Goal: Task Accomplishment & Management: Use online tool/utility

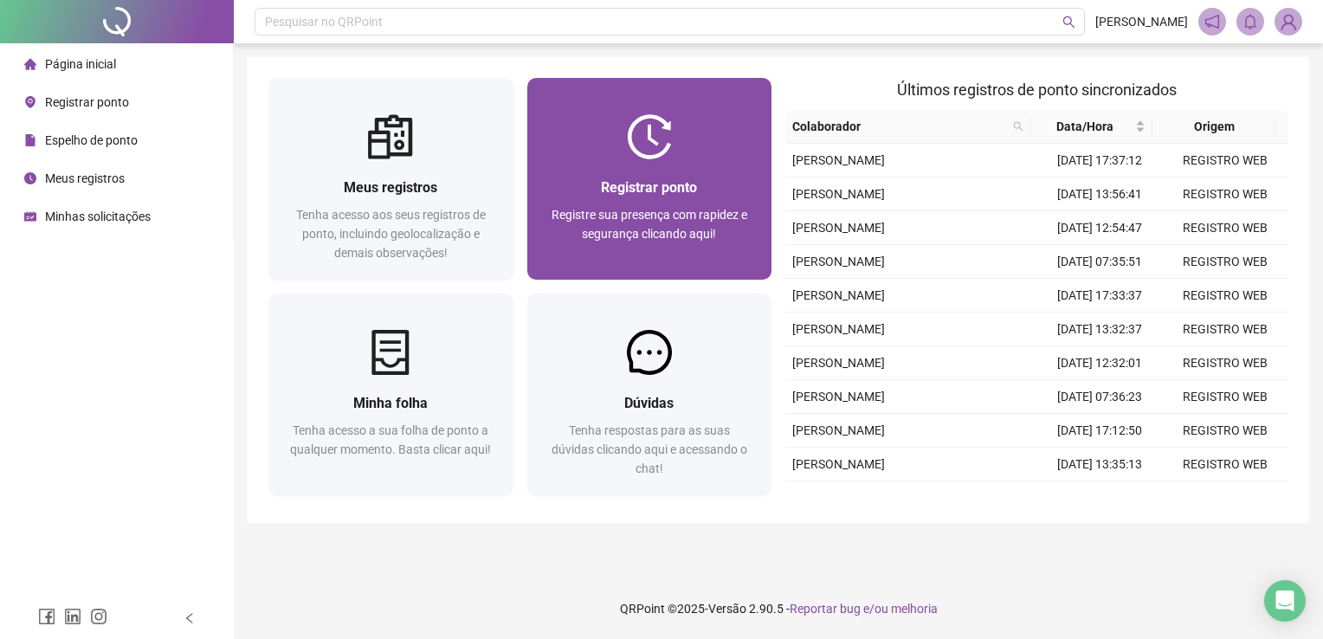
click at [683, 258] on div "Registre sua presença com rapidez e segurança clicando aqui!" at bounding box center [649, 233] width 203 height 57
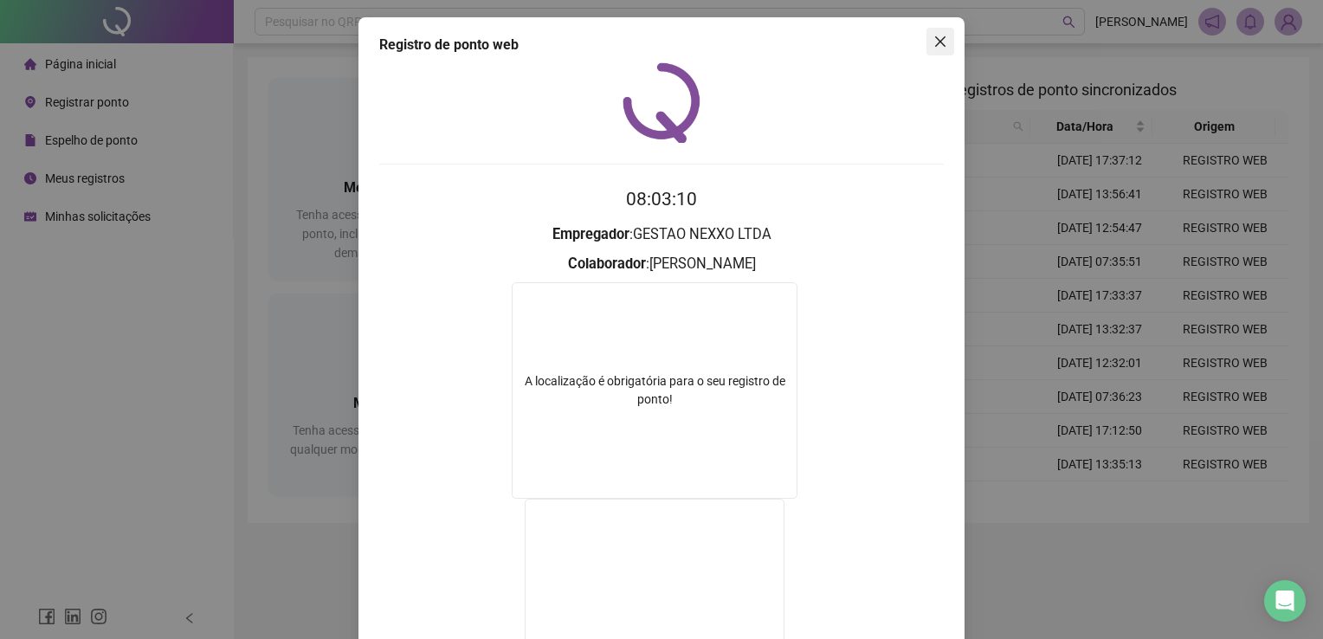
click at [939, 47] on icon "close" at bounding box center [940, 42] width 14 height 14
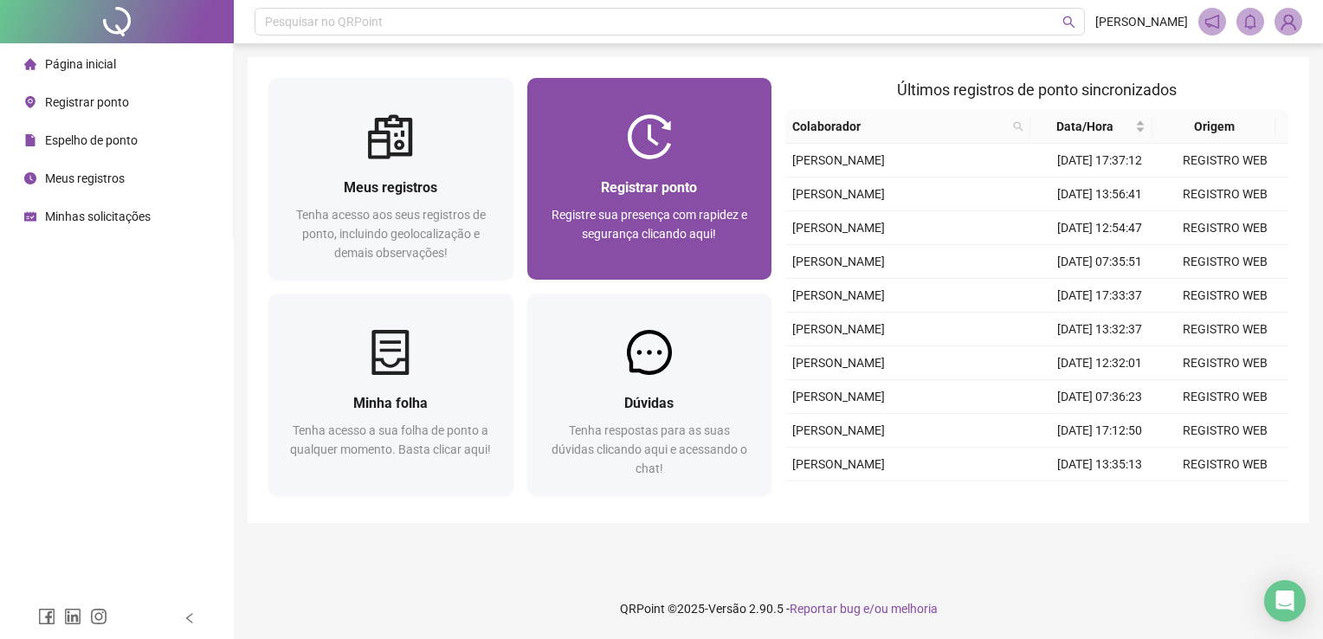
click at [692, 179] on span "Registrar ponto" at bounding box center [649, 187] width 96 height 16
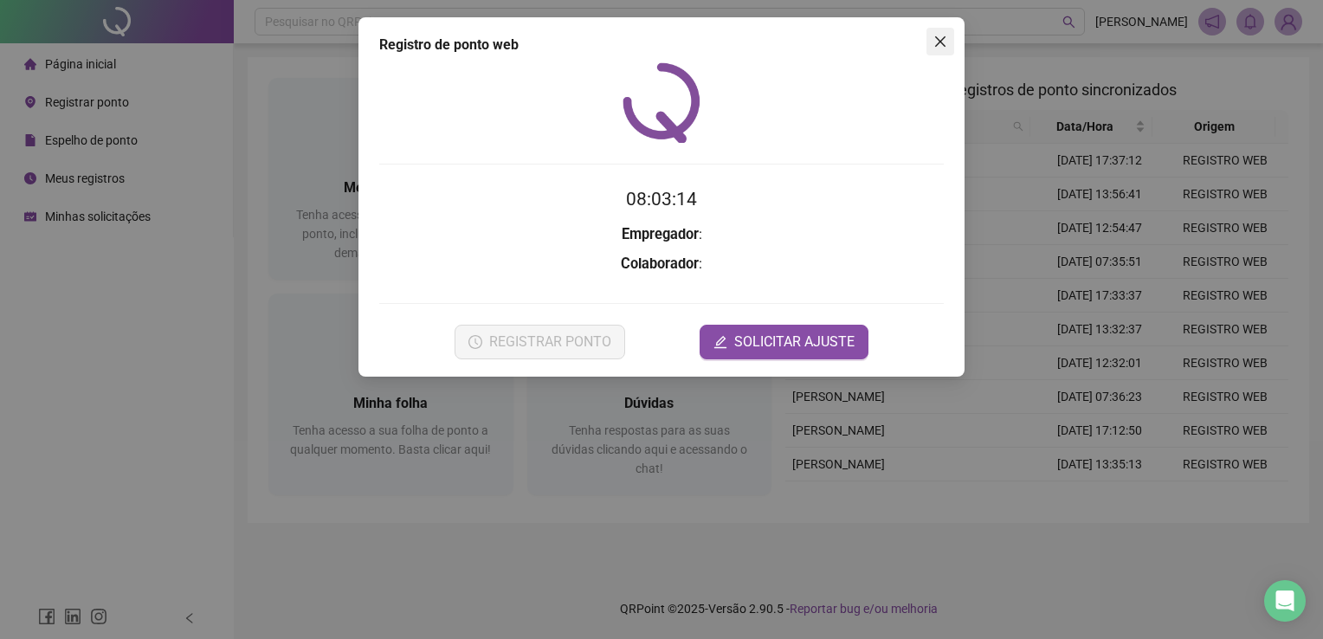
click at [943, 36] on icon "close" at bounding box center [940, 42] width 14 height 14
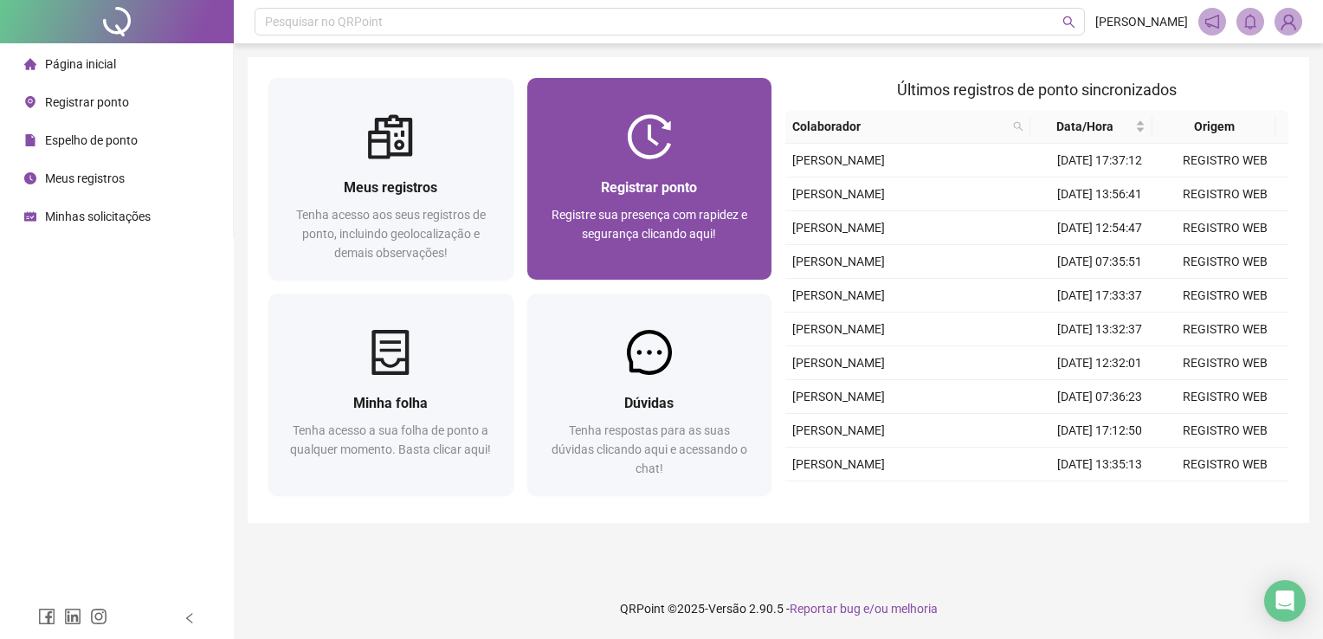
click at [713, 183] on div "Registrar ponto" at bounding box center [649, 188] width 203 height 22
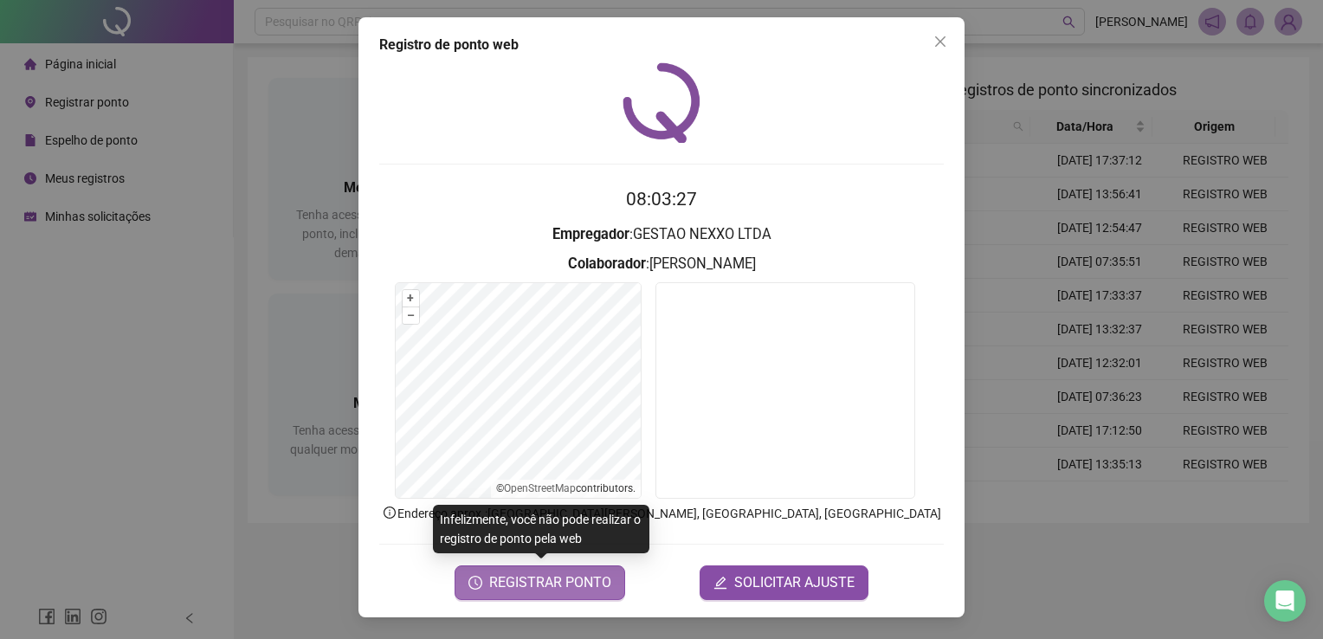
click at [558, 589] on span "REGISTRAR PONTO" at bounding box center [550, 582] width 122 height 21
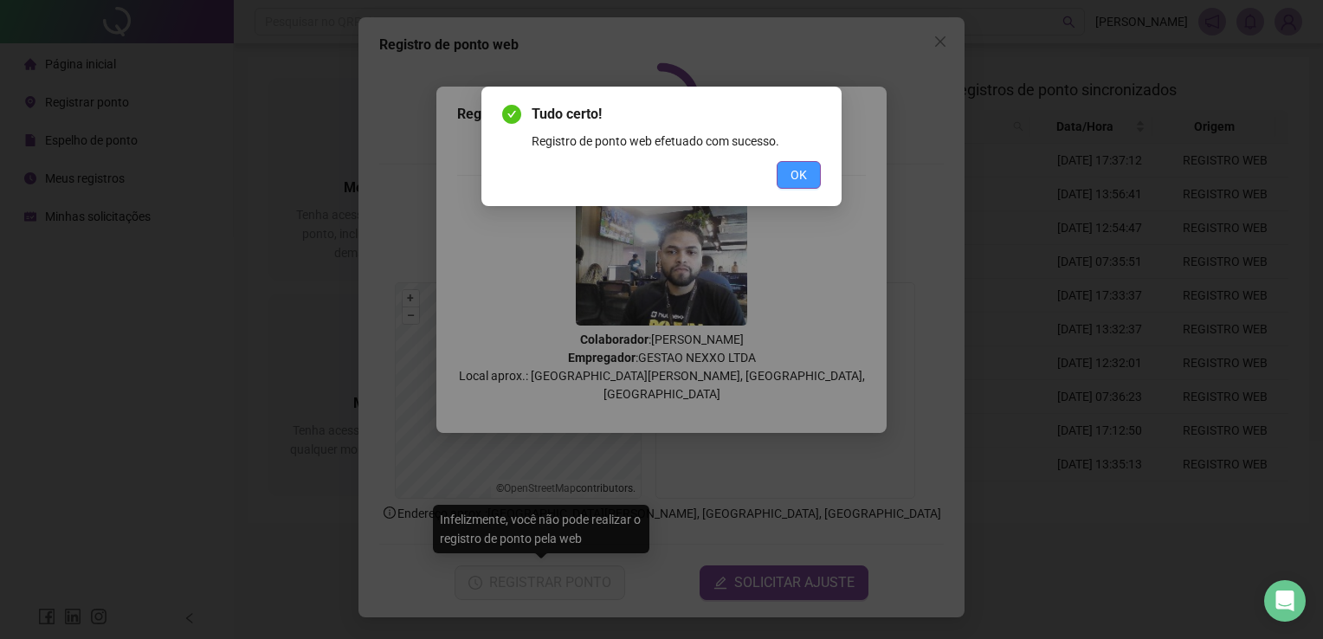
click at [801, 164] on button "OK" at bounding box center [799, 175] width 44 height 28
